Goal: Browse casually

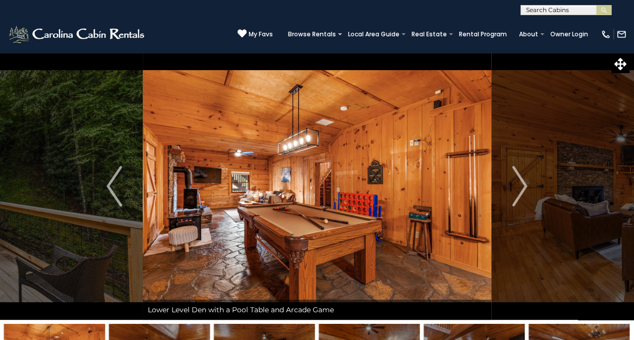
click at [523, 183] on img "Next" at bounding box center [519, 186] width 15 height 40
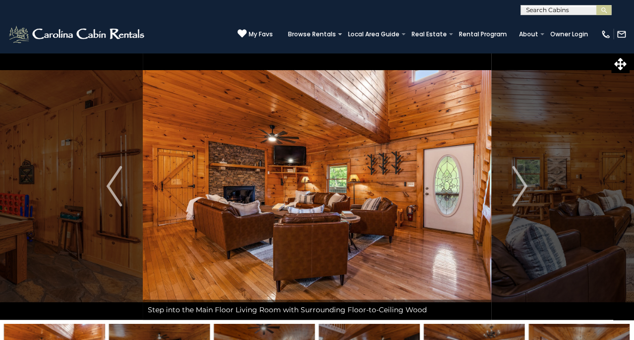
click at [523, 183] on img "Next" at bounding box center [519, 186] width 15 height 40
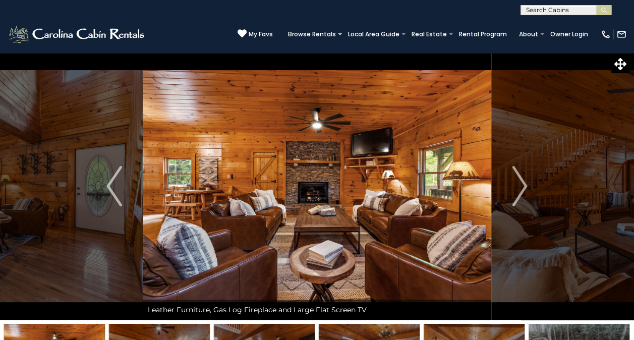
click at [523, 183] on img "Next" at bounding box center [519, 186] width 15 height 40
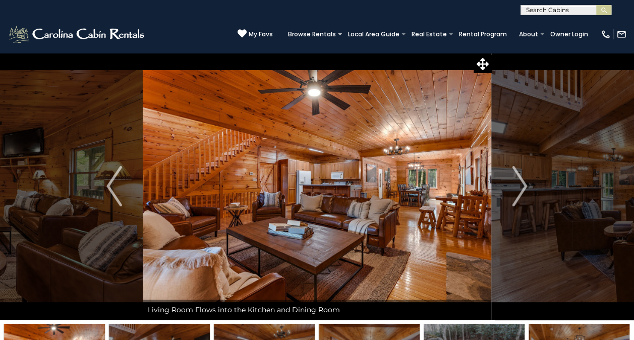
click at [523, 183] on img "Next" at bounding box center [519, 186] width 15 height 40
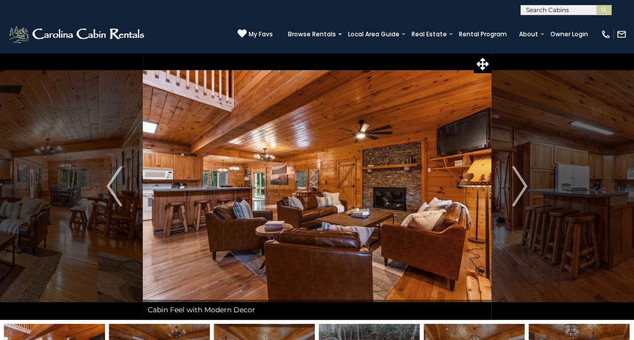
click at [523, 183] on img "Next" at bounding box center [519, 186] width 15 height 40
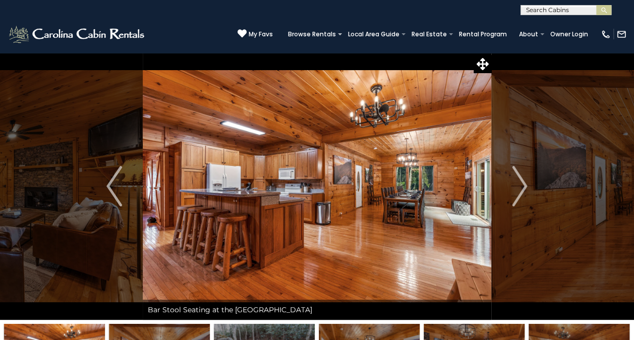
click at [523, 183] on img "Next" at bounding box center [519, 186] width 15 height 40
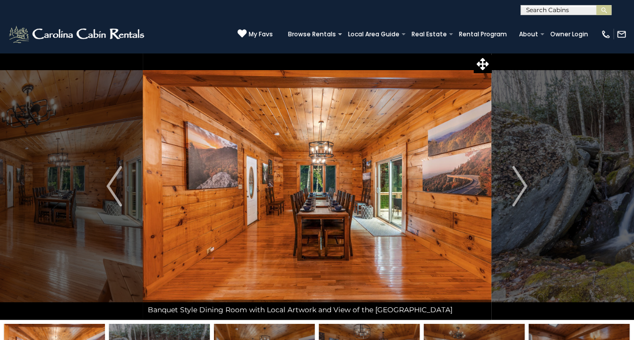
click at [523, 183] on img "Next" at bounding box center [519, 186] width 15 height 40
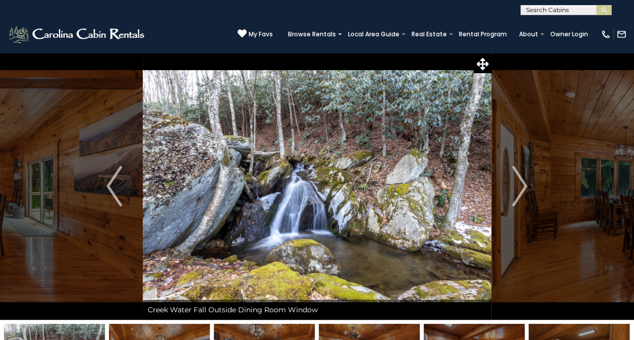
click at [523, 183] on img "Next" at bounding box center [519, 186] width 15 height 40
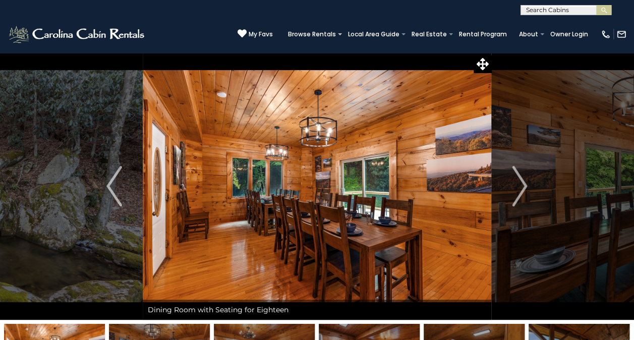
click at [523, 183] on img "Next" at bounding box center [519, 186] width 15 height 40
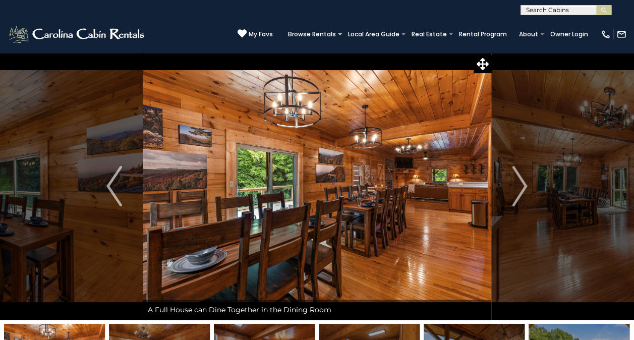
click at [523, 183] on img "Next" at bounding box center [519, 186] width 15 height 40
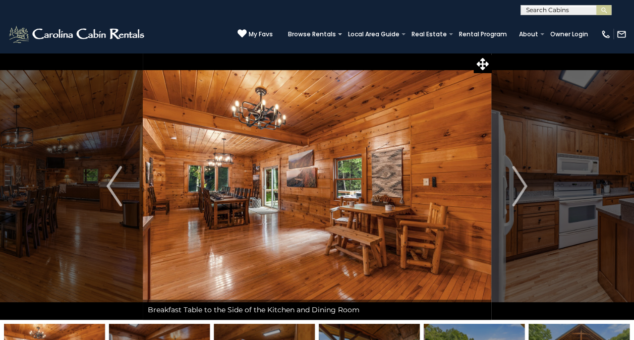
click at [523, 183] on img "Next" at bounding box center [519, 186] width 15 height 40
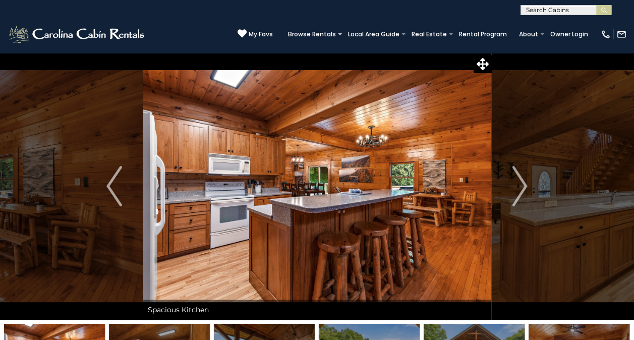
click at [523, 183] on img "Next" at bounding box center [519, 186] width 15 height 40
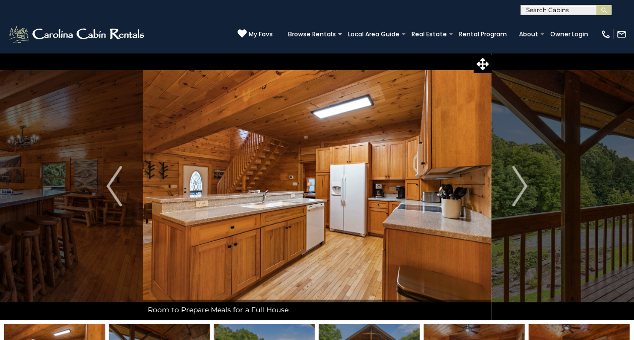
click at [523, 183] on img "Next" at bounding box center [519, 186] width 15 height 40
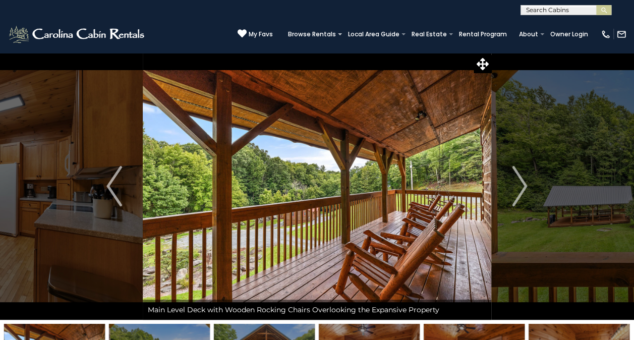
click at [523, 183] on img "Next" at bounding box center [519, 186] width 15 height 40
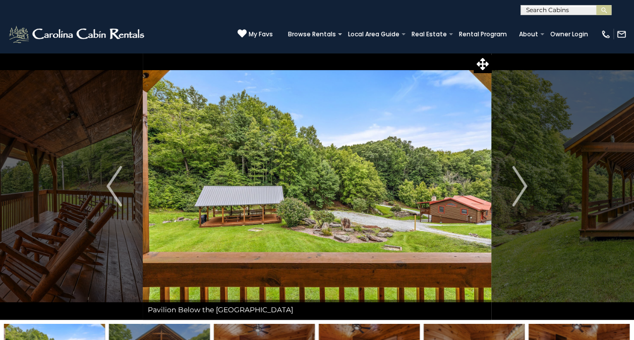
click at [523, 183] on img "Next" at bounding box center [519, 186] width 15 height 40
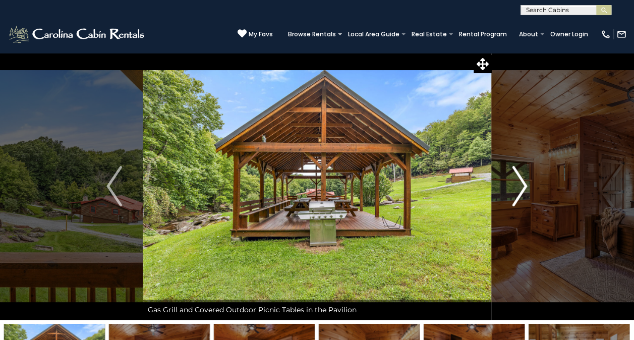
click at [522, 183] on img "Next" at bounding box center [519, 186] width 15 height 40
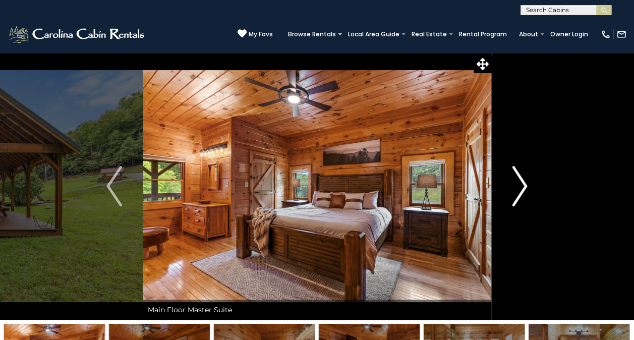
click at [522, 183] on img "Next" at bounding box center [519, 186] width 15 height 40
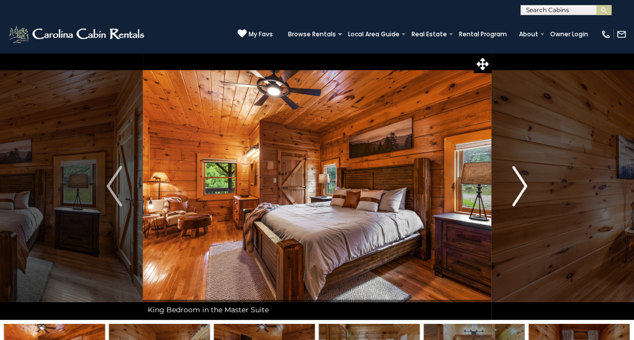
click at [522, 183] on img "Next" at bounding box center [519, 186] width 15 height 40
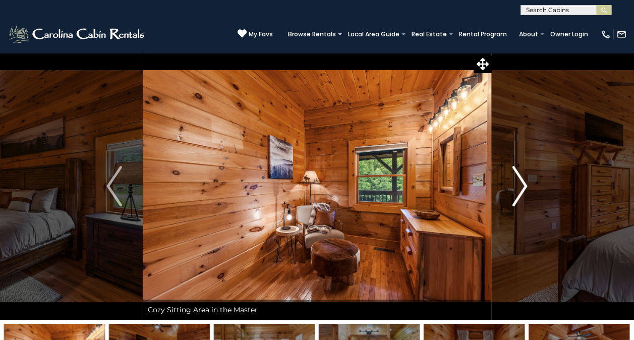
click at [522, 183] on img "Next" at bounding box center [519, 186] width 15 height 40
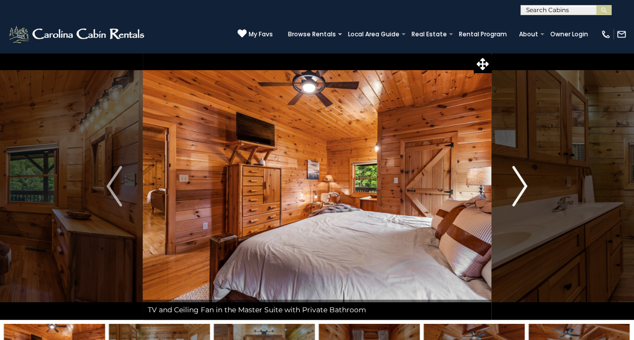
click at [522, 183] on img "Next" at bounding box center [519, 186] width 15 height 40
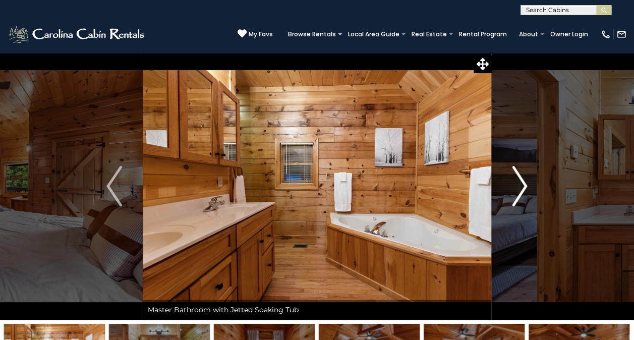
click at [522, 183] on img "Next" at bounding box center [519, 186] width 15 height 40
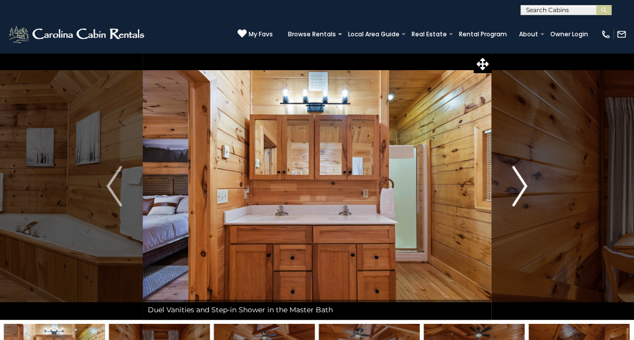
click at [522, 183] on img "Next" at bounding box center [519, 186] width 15 height 40
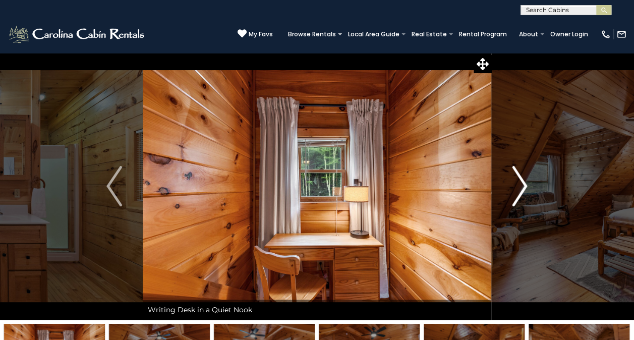
click at [522, 183] on img "Next" at bounding box center [519, 186] width 15 height 40
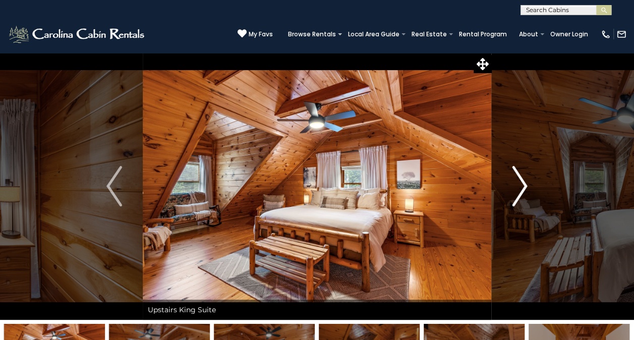
click at [522, 183] on img "Next" at bounding box center [519, 186] width 15 height 40
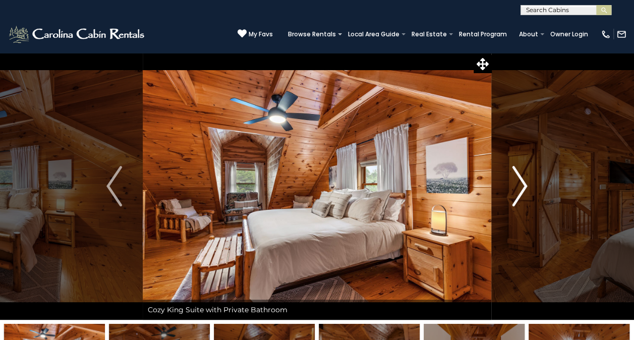
click at [522, 183] on img "Next" at bounding box center [519, 186] width 15 height 40
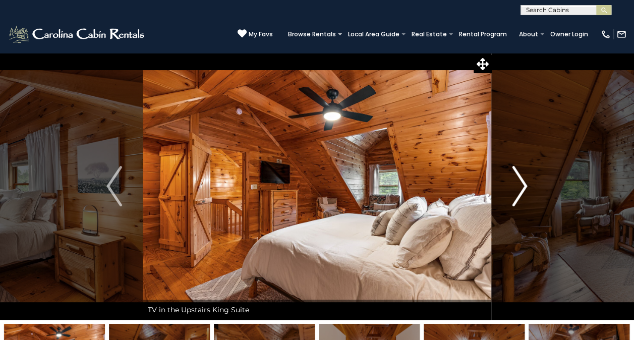
click at [522, 183] on img "Next" at bounding box center [519, 186] width 15 height 40
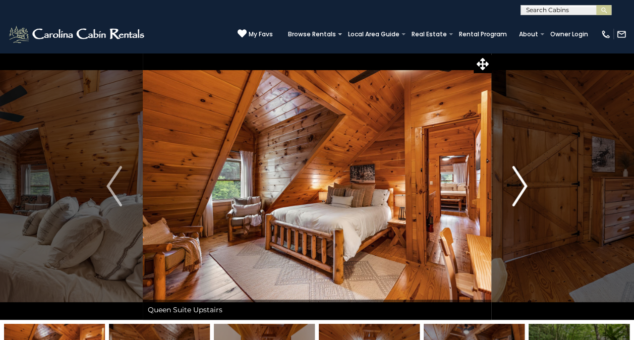
click at [522, 183] on img "Next" at bounding box center [519, 186] width 15 height 40
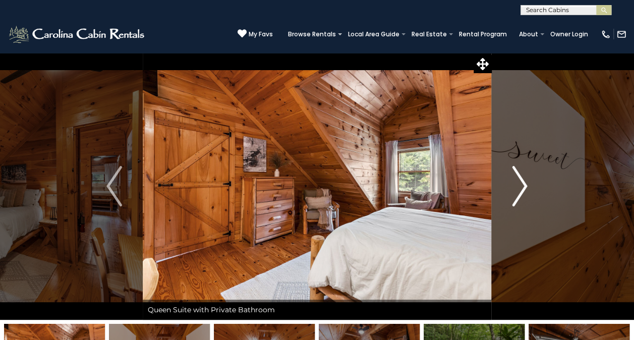
click at [522, 183] on img "Next" at bounding box center [519, 186] width 15 height 40
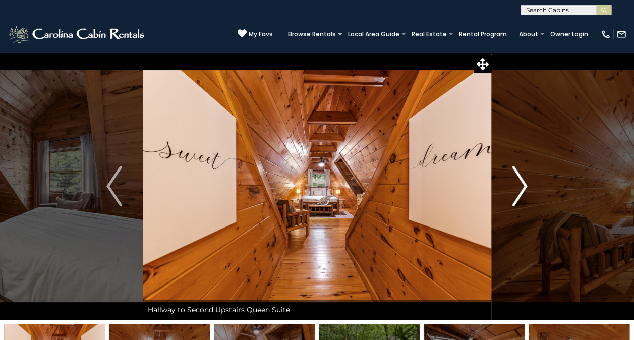
click at [522, 183] on img "Next" at bounding box center [519, 186] width 15 height 40
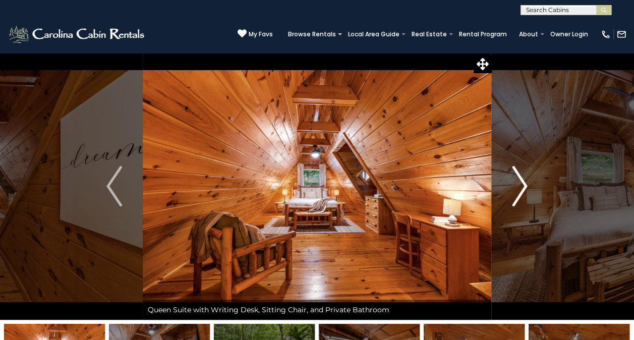
click at [522, 183] on img "Next" at bounding box center [519, 186] width 15 height 40
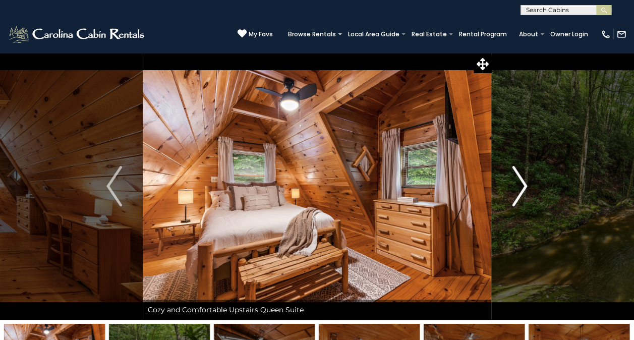
click at [522, 183] on img "Next" at bounding box center [519, 186] width 15 height 40
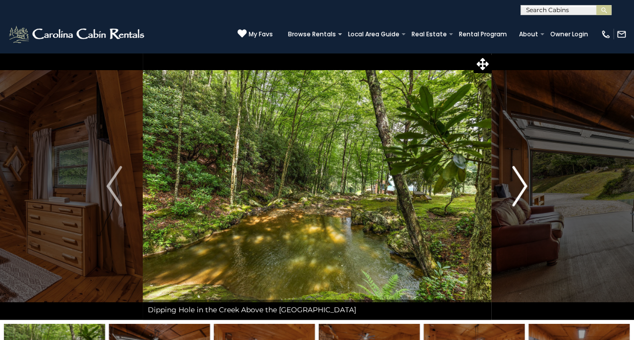
click at [522, 183] on img "Next" at bounding box center [519, 186] width 15 height 40
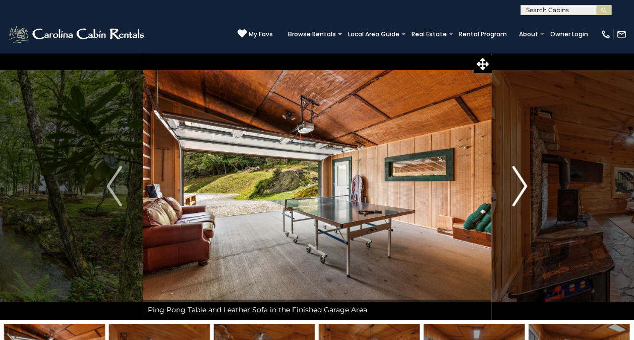
click at [522, 183] on img "Next" at bounding box center [519, 186] width 15 height 40
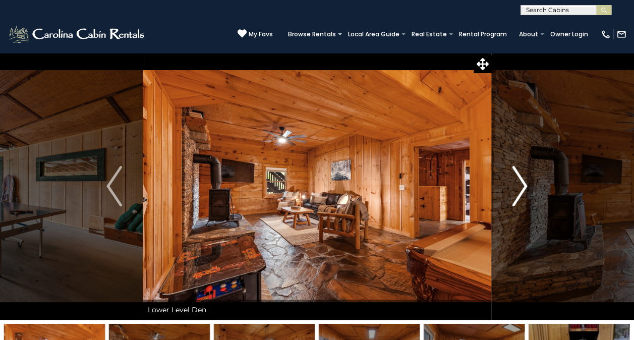
click at [522, 183] on img "Next" at bounding box center [519, 186] width 15 height 40
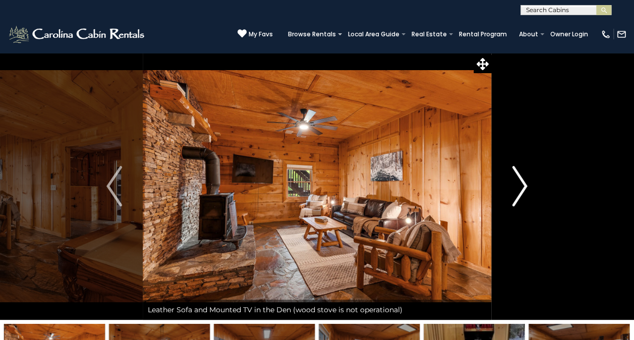
click at [522, 183] on img "Next" at bounding box center [519, 186] width 15 height 40
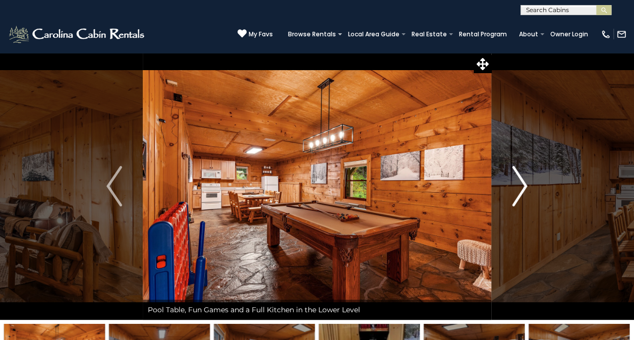
click at [522, 183] on img "Next" at bounding box center [519, 186] width 15 height 40
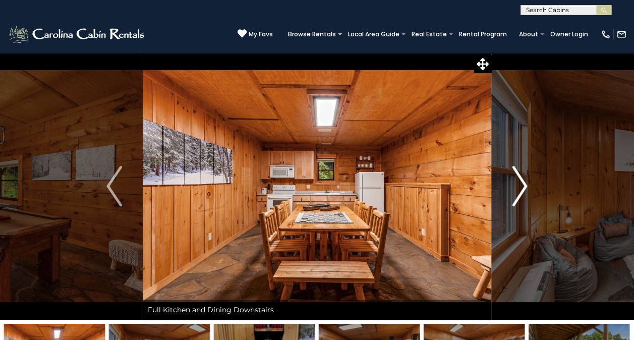
click at [522, 183] on img "Next" at bounding box center [519, 186] width 15 height 40
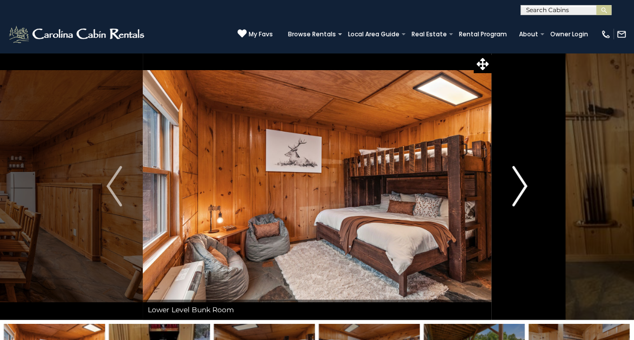
click at [522, 183] on img "Next" at bounding box center [519, 186] width 15 height 40
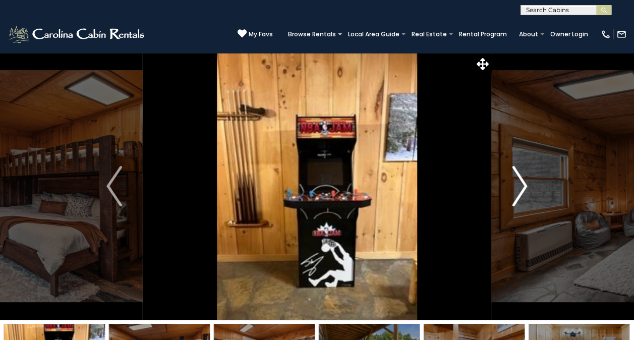
click at [522, 183] on img "Next" at bounding box center [519, 186] width 15 height 40
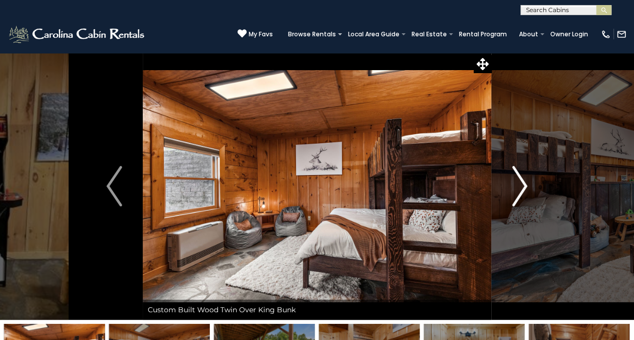
click at [522, 183] on img "Next" at bounding box center [519, 186] width 15 height 40
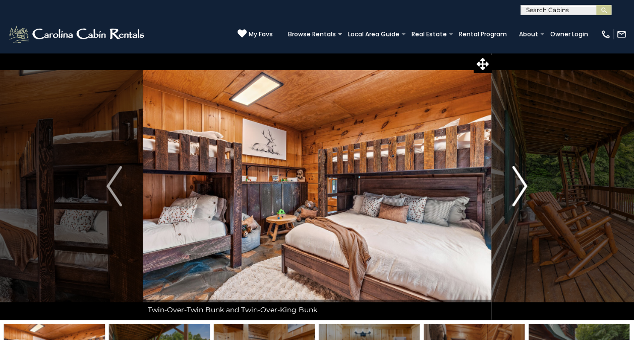
click at [522, 183] on img "Next" at bounding box center [519, 186] width 15 height 40
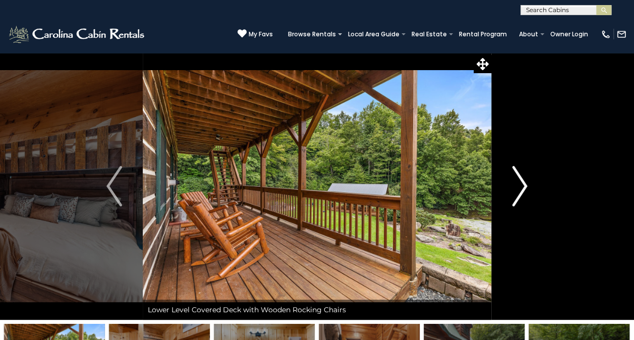
click at [522, 183] on img "Next" at bounding box center [519, 186] width 15 height 40
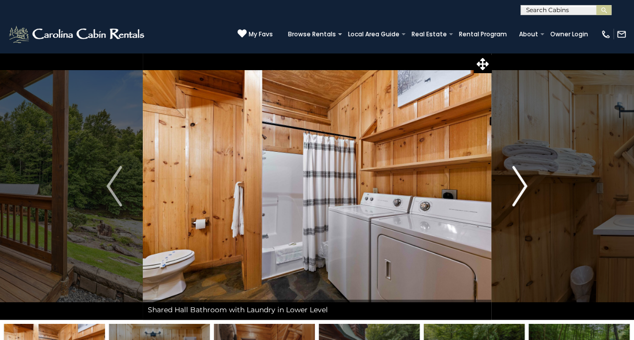
click at [522, 183] on img "Next" at bounding box center [519, 186] width 15 height 40
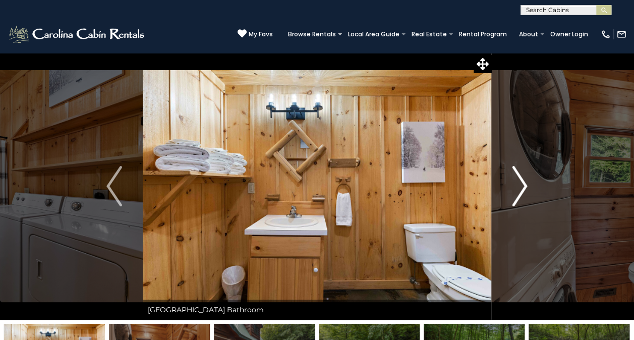
click at [522, 183] on img "Next" at bounding box center [519, 186] width 15 height 40
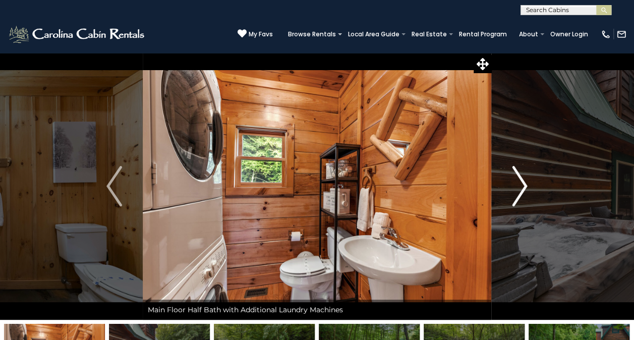
click at [522, 183] on img "Next" at bounding box center [519, 186] width 15 height 40
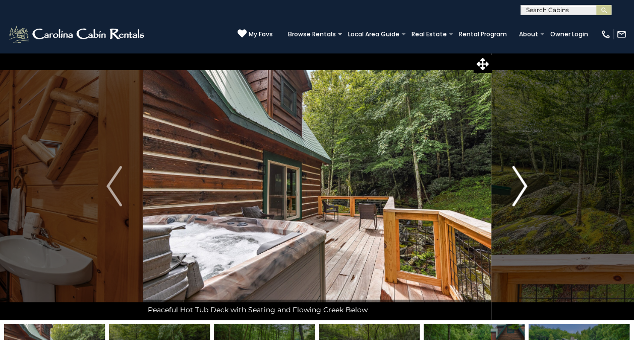
click at [522, 183] on img "Next" at bounding box center [519, 186] width 15 height 40
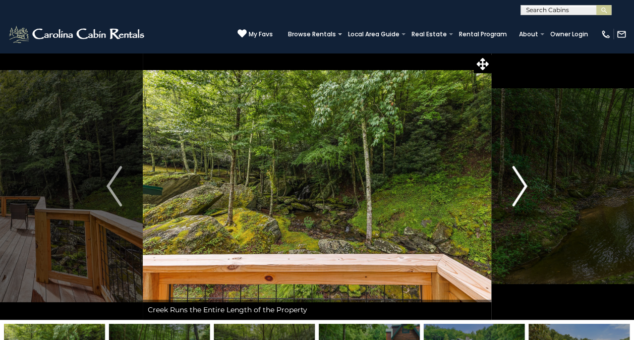
click at [522, 183] on img "Next" at bounding box center [519, 186] width 15 height 40
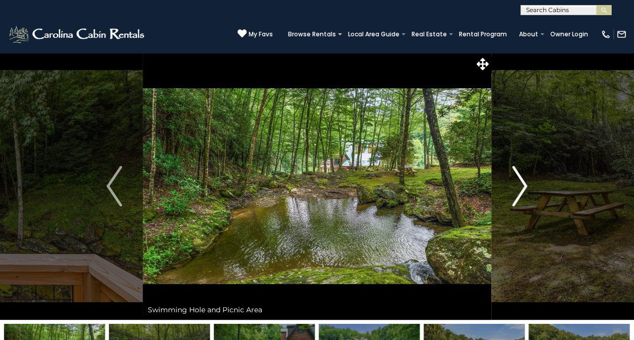
click at [522, 183] on img "Next" at bounding box center [519, 186] width 15 height 40
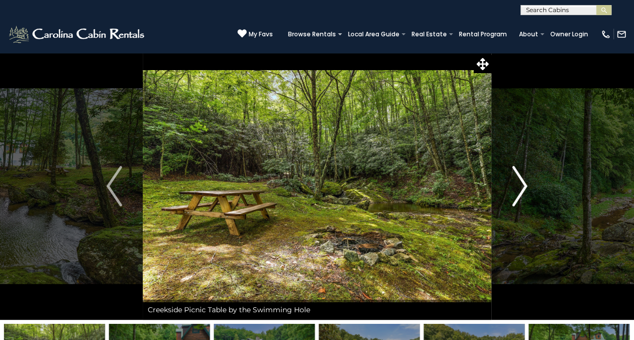
click at [522, 183] on img "Next" at bounding box center [519, 186] width 15 height 40
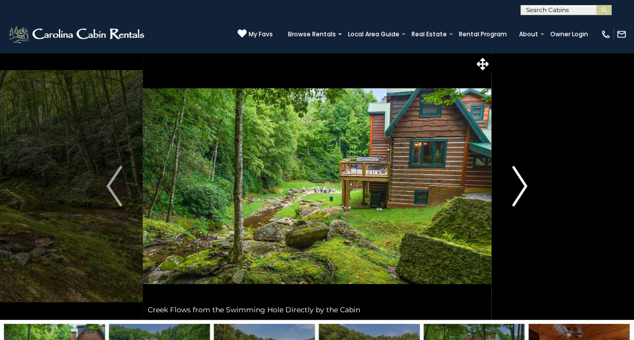
click at [522, 183] on img "Next" at bounding box center [519, 186] width 15 height 40
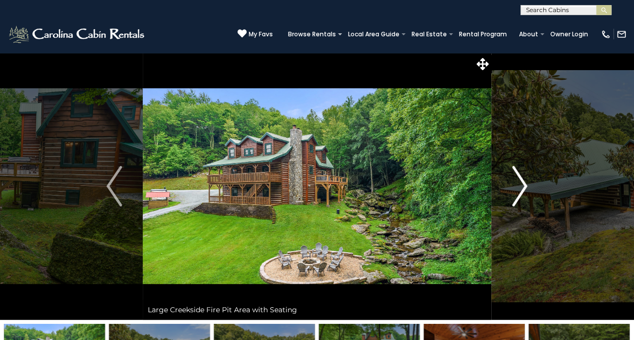
click at [522, 183] on img "Next" at bounding box center [519, 186] width 15 height 40
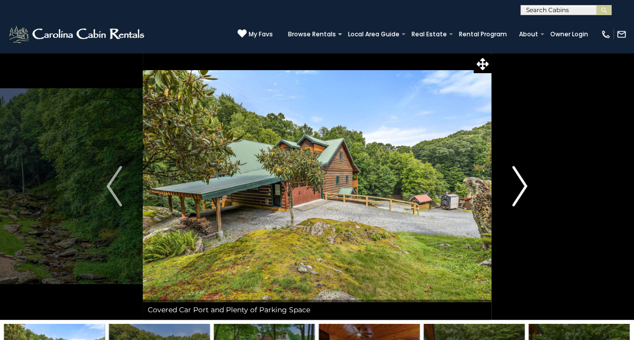
click at [524, 182] on img "Next" at bounding box center [519, 186] width 15 height 40
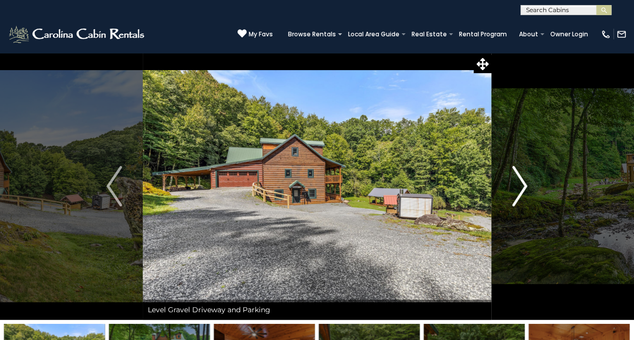
click at [519, 184] on img "Next" at bounding box center [519, 186] width 15 height 40
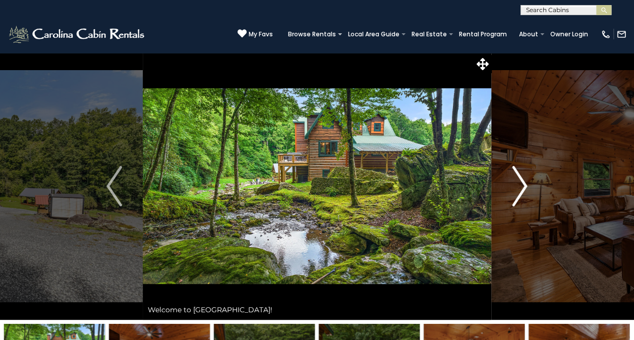
click at [519, 184] on img "Next" at bounding box center [519, 186] width 15 height 40
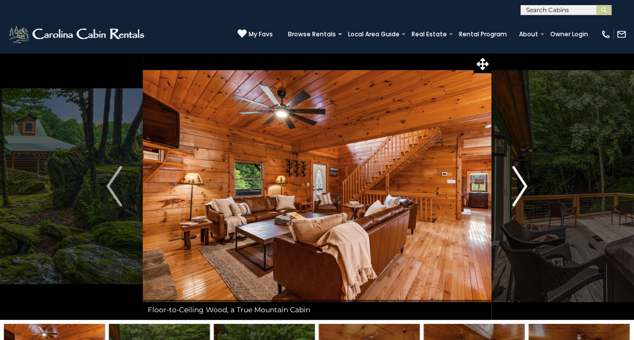
click at [519, 184] on img "Next" at bounding box center [519, 186] width 15 height 40
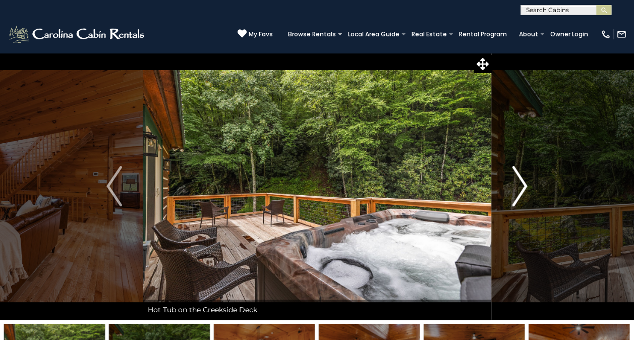
click at [519, 184] on img "Next" at bounding box center [519, 186] width 15 height 40
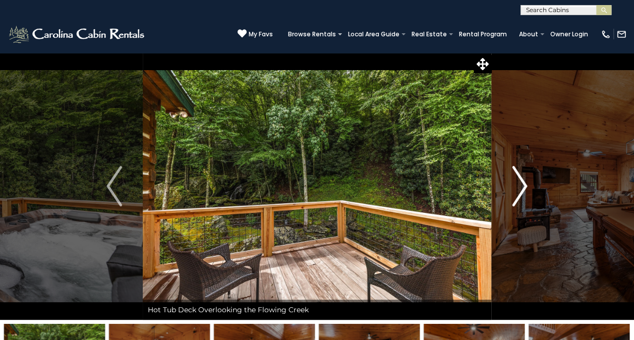
click at [519, 184] on img "Next" at bounding box center [519, 186] width 15 height 40
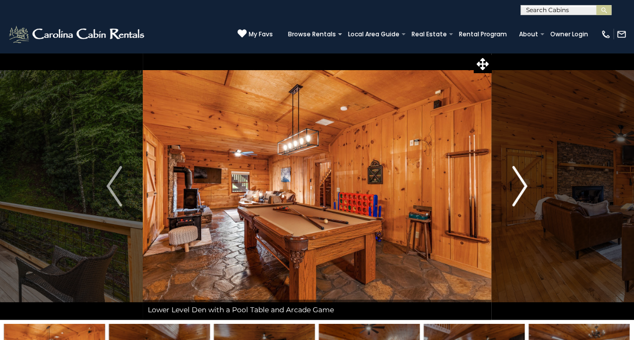
click at [519, 184] on img "Next" at bounding box center [519, 186] width 15 height 40
